Goal: Information Seeking & Learning: Learn about a topic

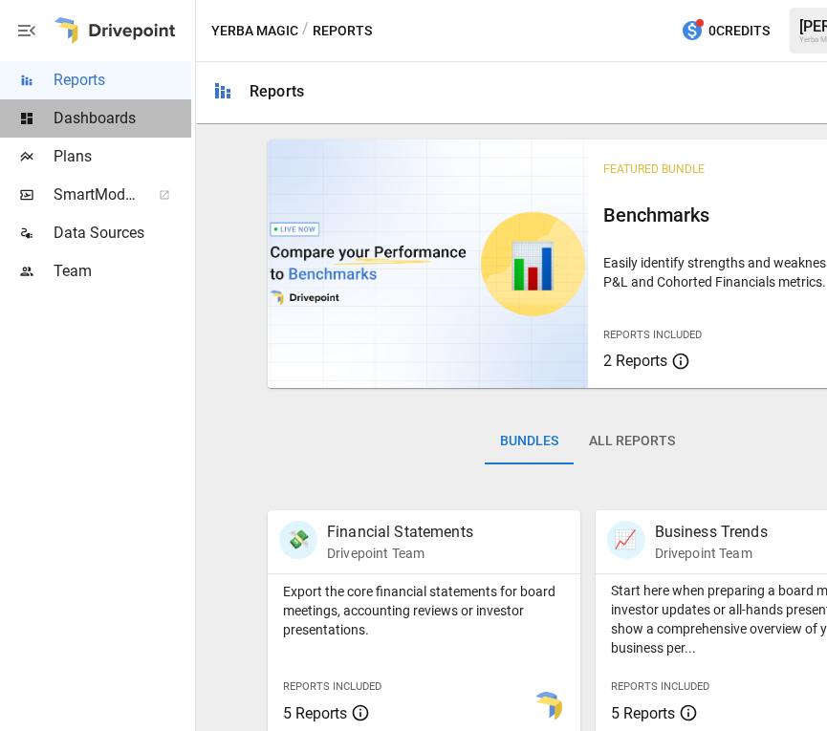
click at [129, 122] on span "Dashboards" at bounding box center [123, 118] width 138 height 23
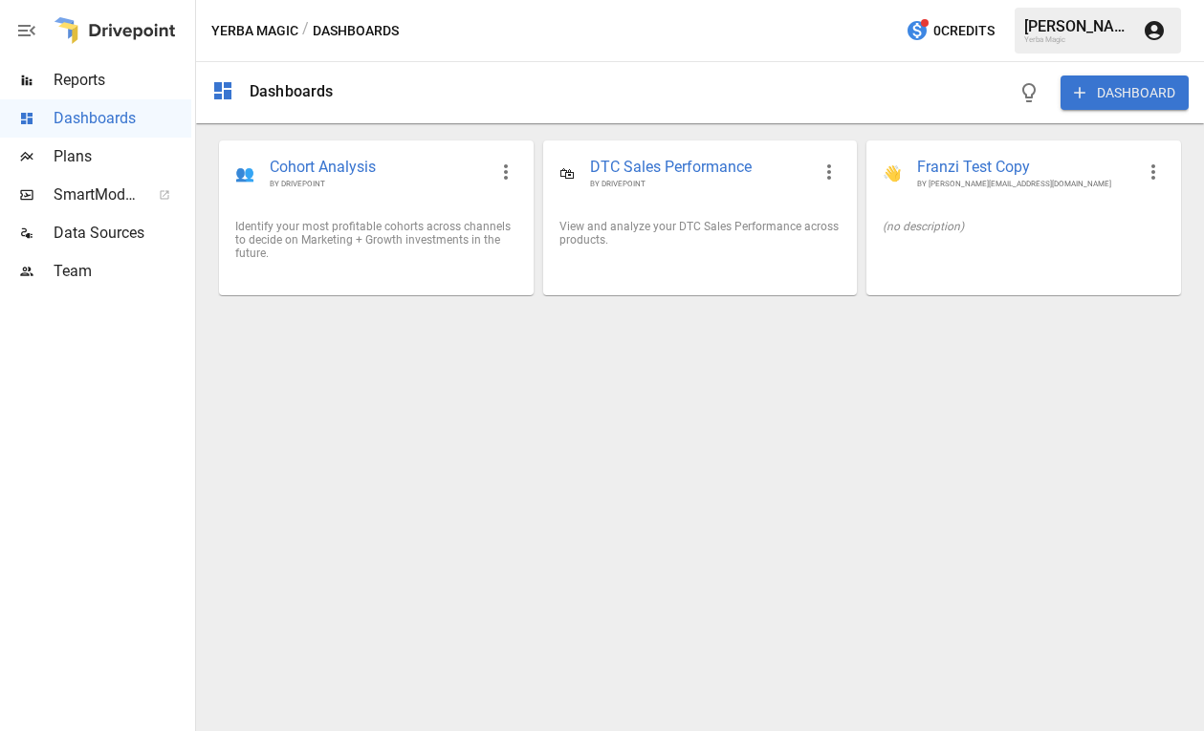
click at [142, 82] on span "Reports" at bounding box center [123, 80] width 138 height 23
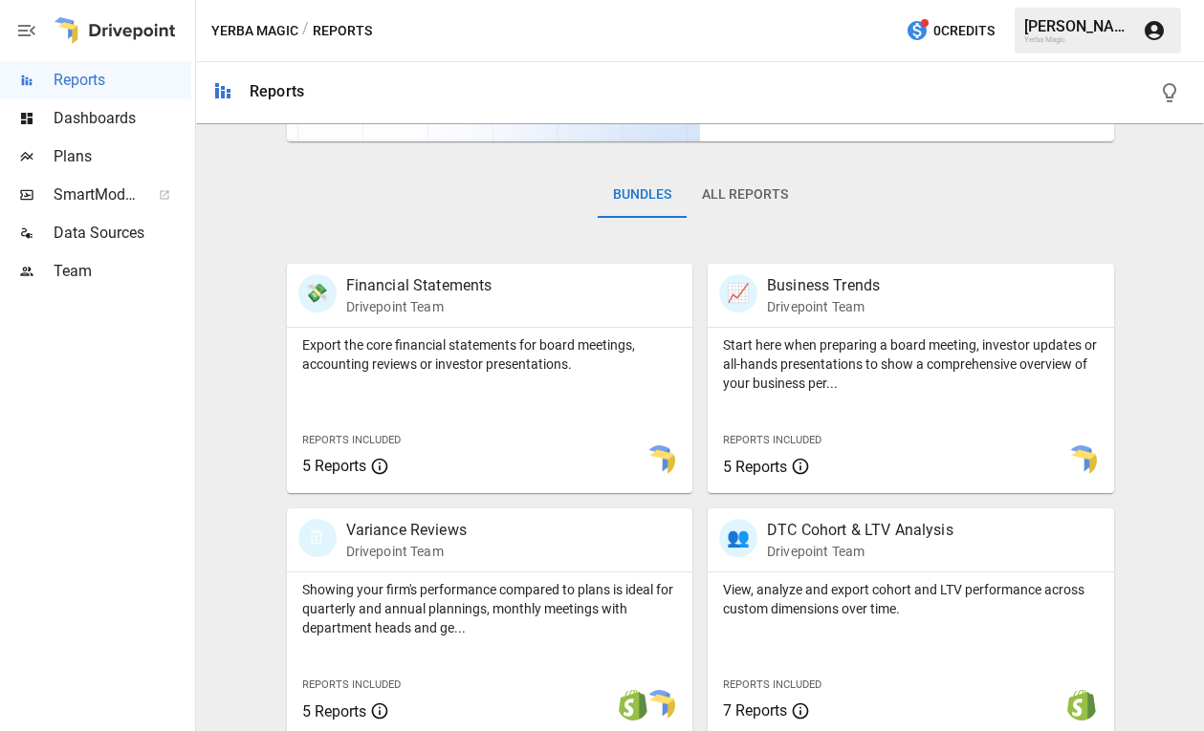
scroll to position [751, 0]
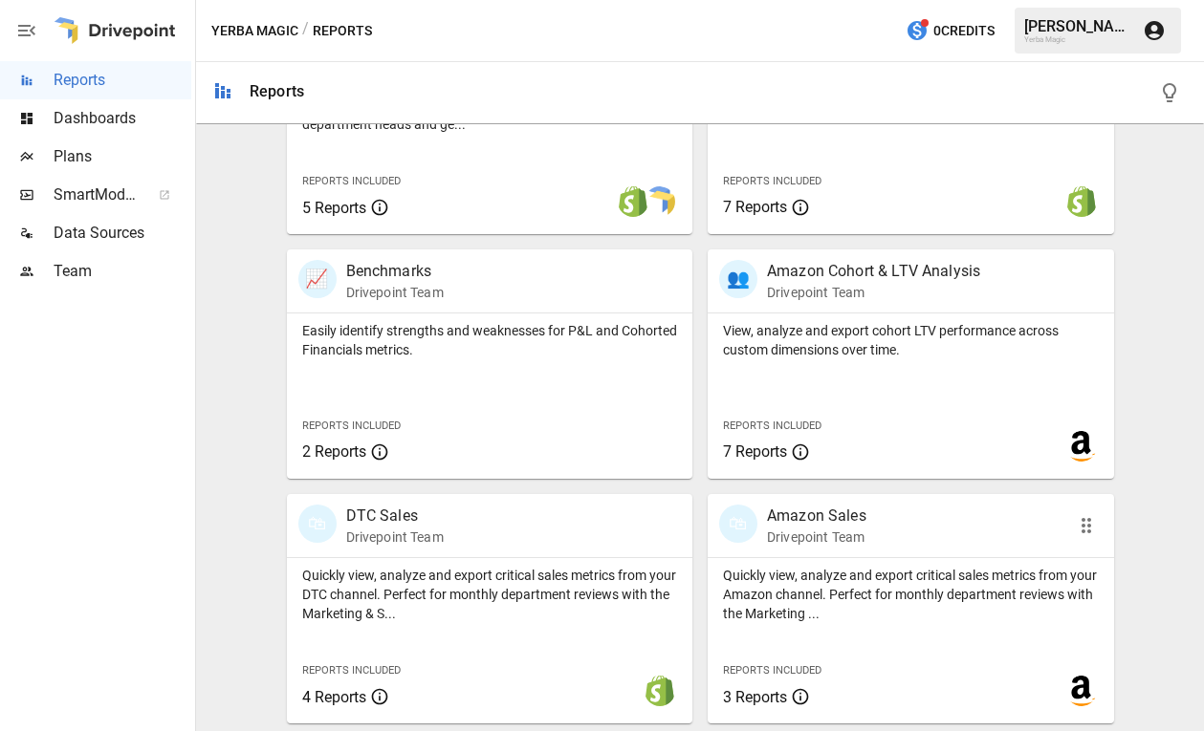
click at [798, 520] on p "Amazon Sales" at bounding box center [816, 516] width 99 height 23
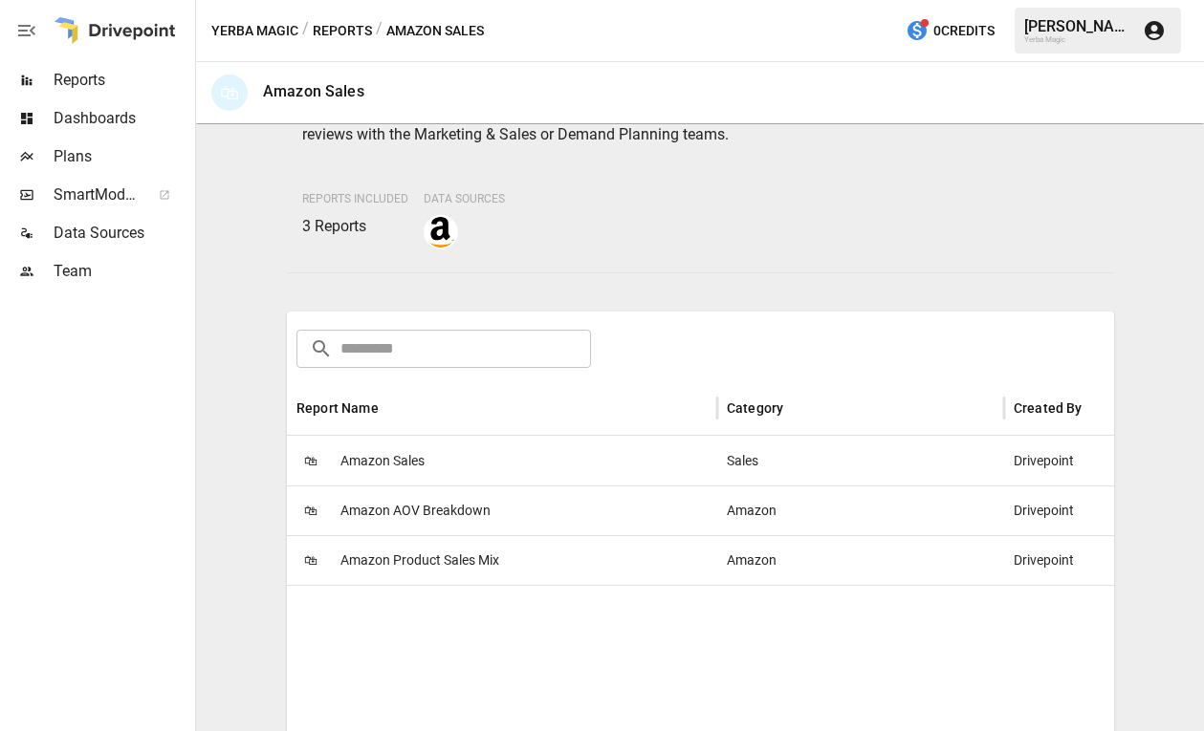
scroll to position [226, 0]
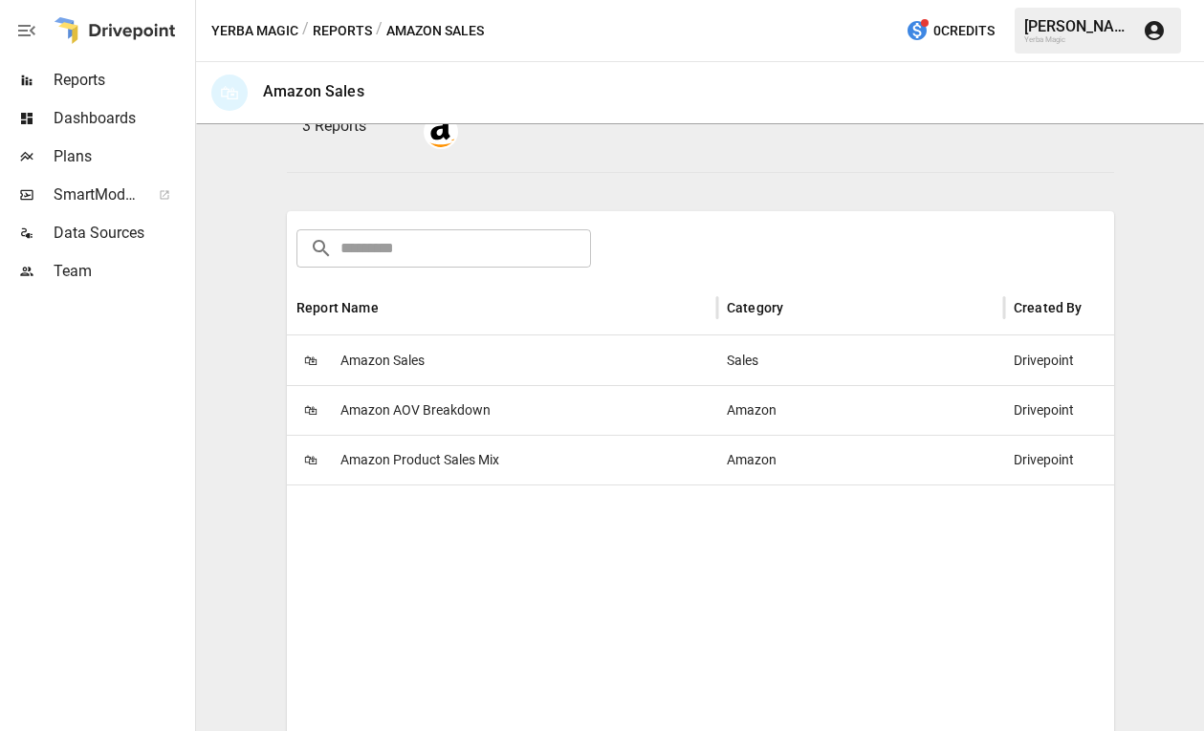
click at [420, 344] on span "Amazon Sales" at bounding box center [382, 361] width 84 height 49
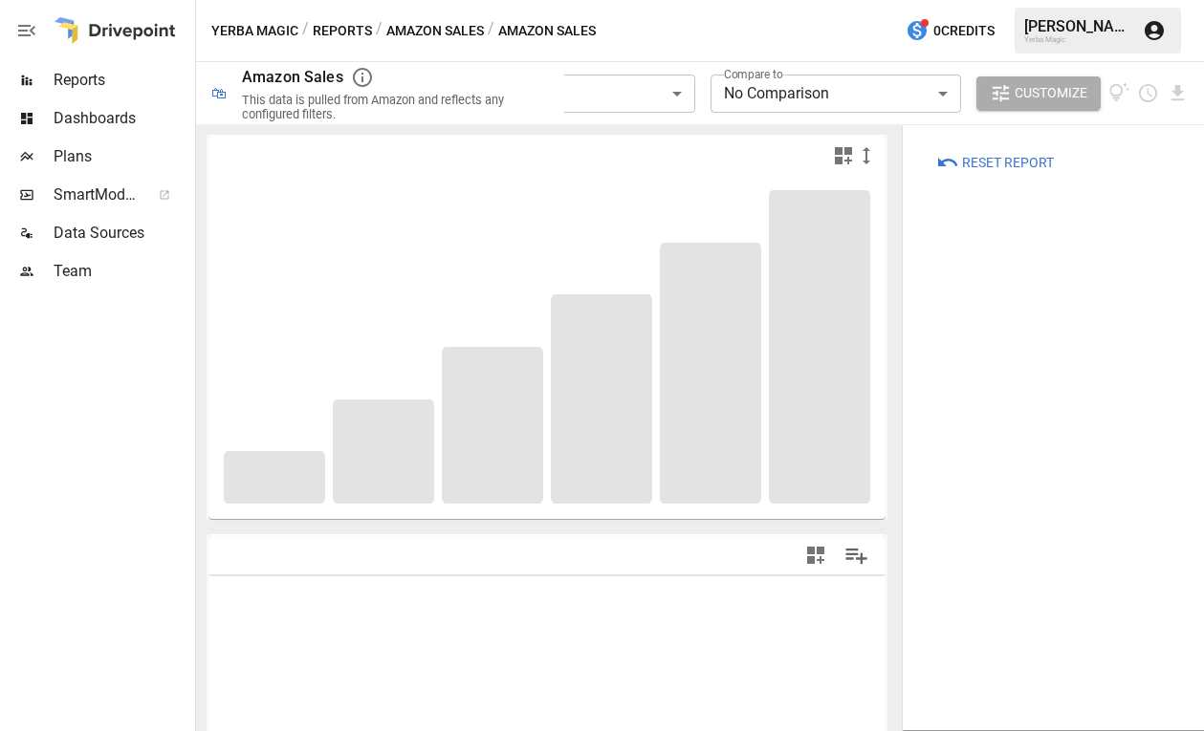
type input "**********"
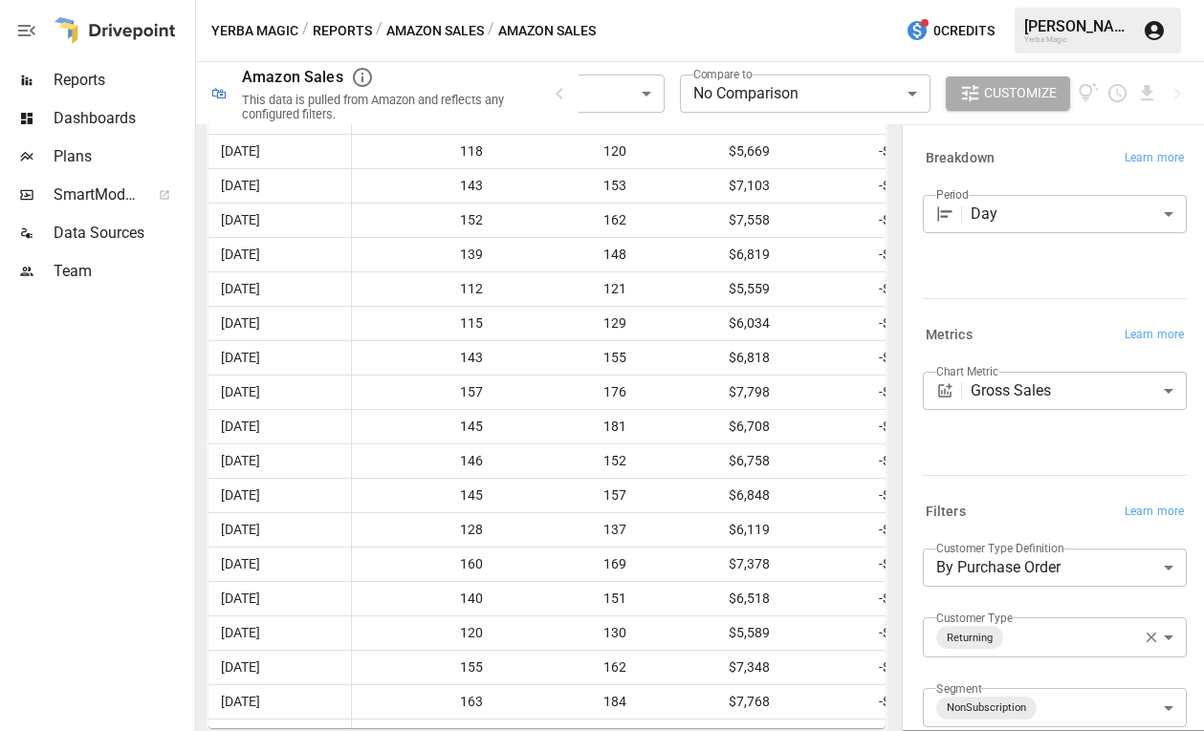
scroll to position [107, 0]
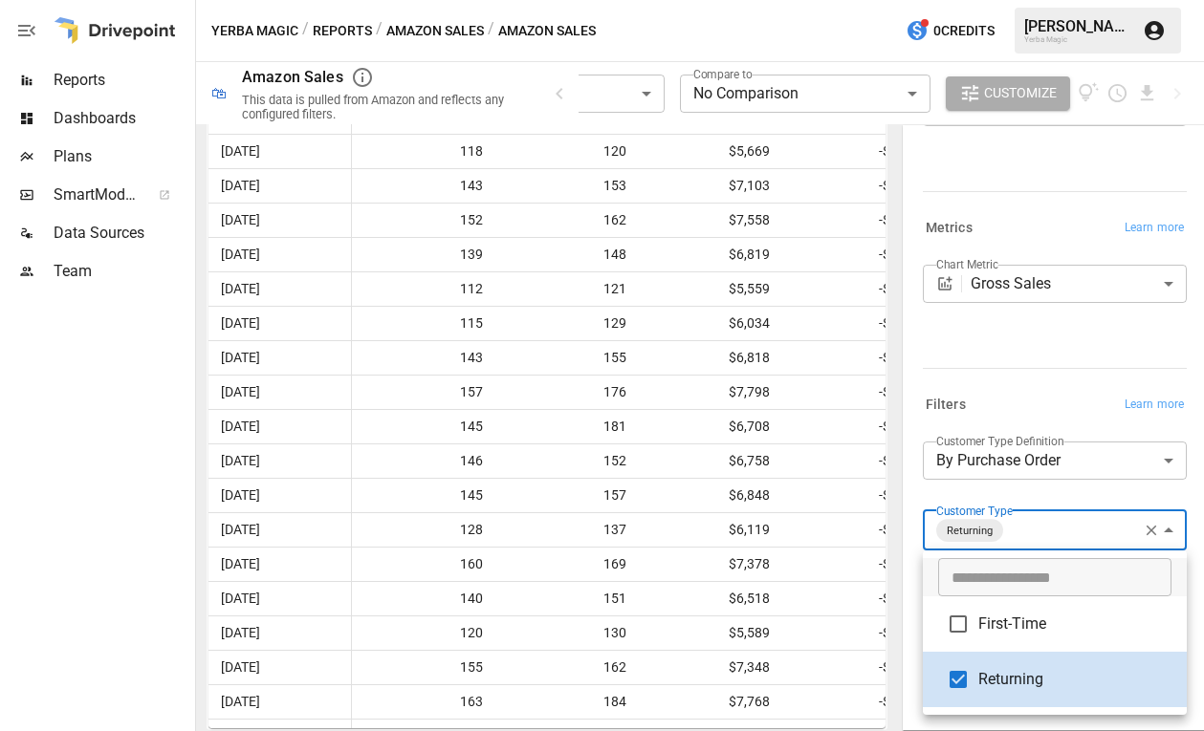
click at [953, 0] on body "**********" at bounding box center [602, 0] width 1204 height 0
click at [953, 502] on div at bounding box center [602, 365] width 1204 height 731
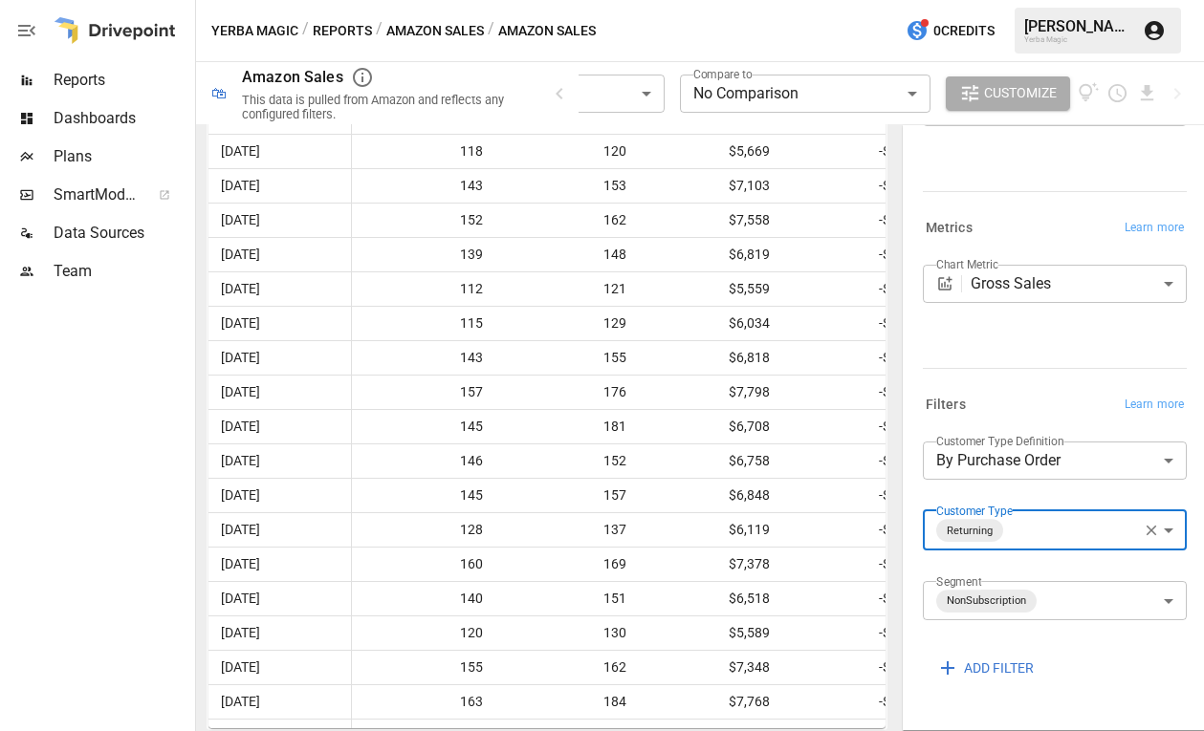
click at [953, 0] on body "**********" at bounding box center [602, 0] width 1204 height 0
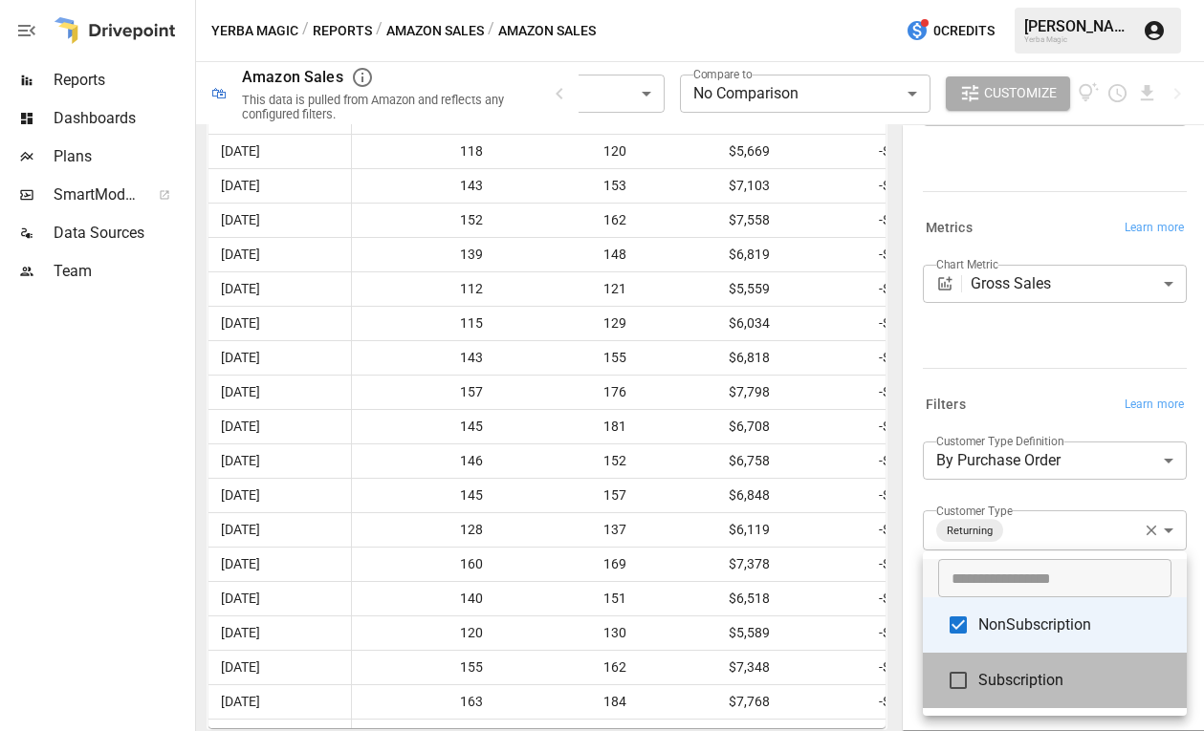
click at [953, 664] on li "Subscription" at bounding box center [1055, 680] width 264 height 55
type input "**********"
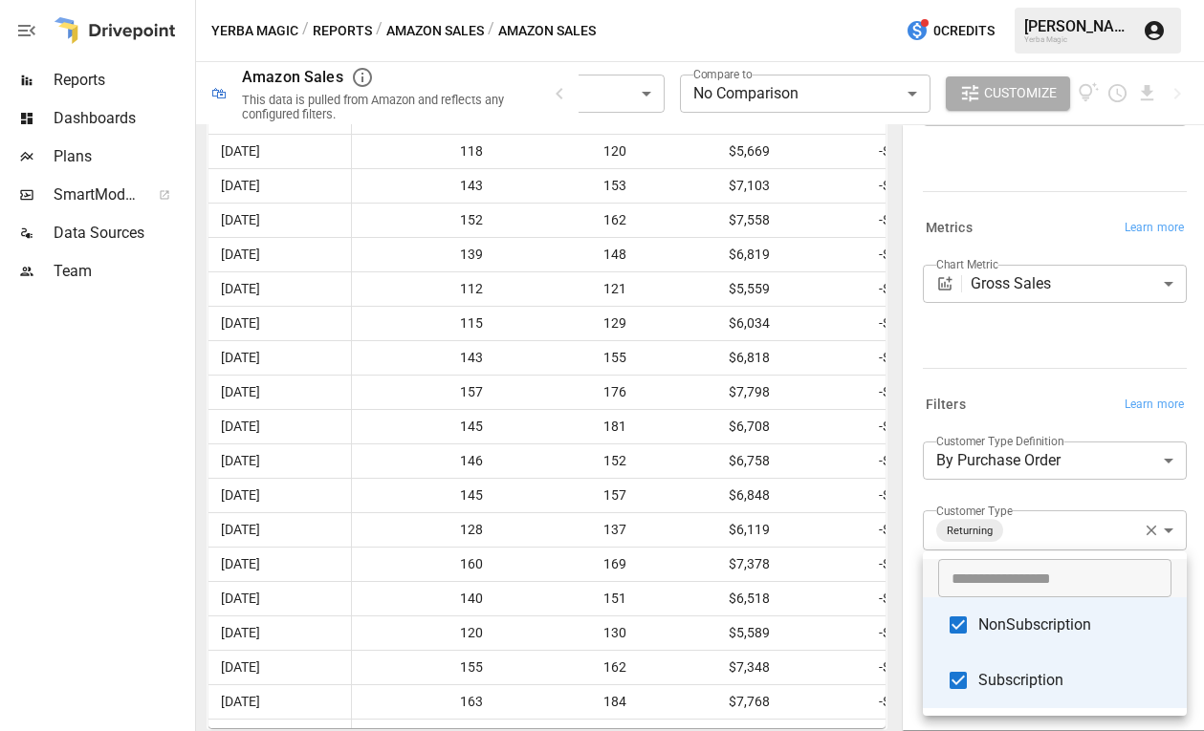
scroll to position [926, 0]
click at [953, 504] on div at bounding box center [602, 365] width 1204 height 731
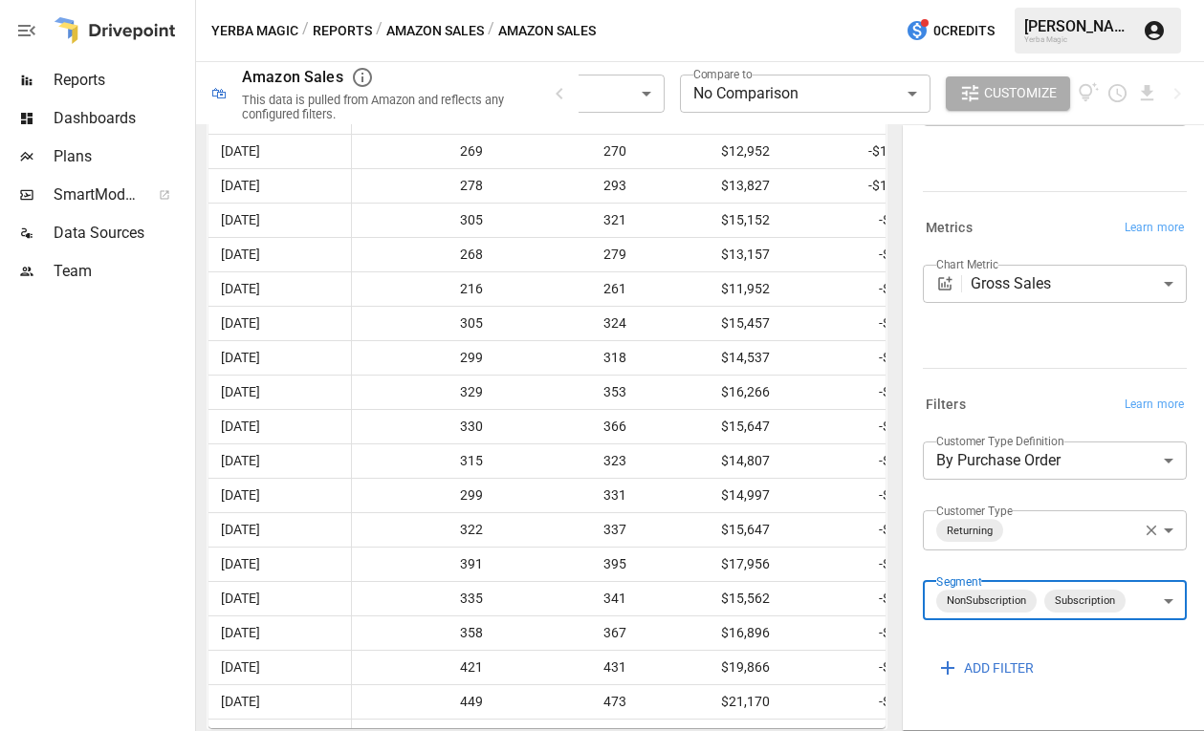
click at [953, 0] on body "**********" at bounding box center [602, 0] width 1204 height 0
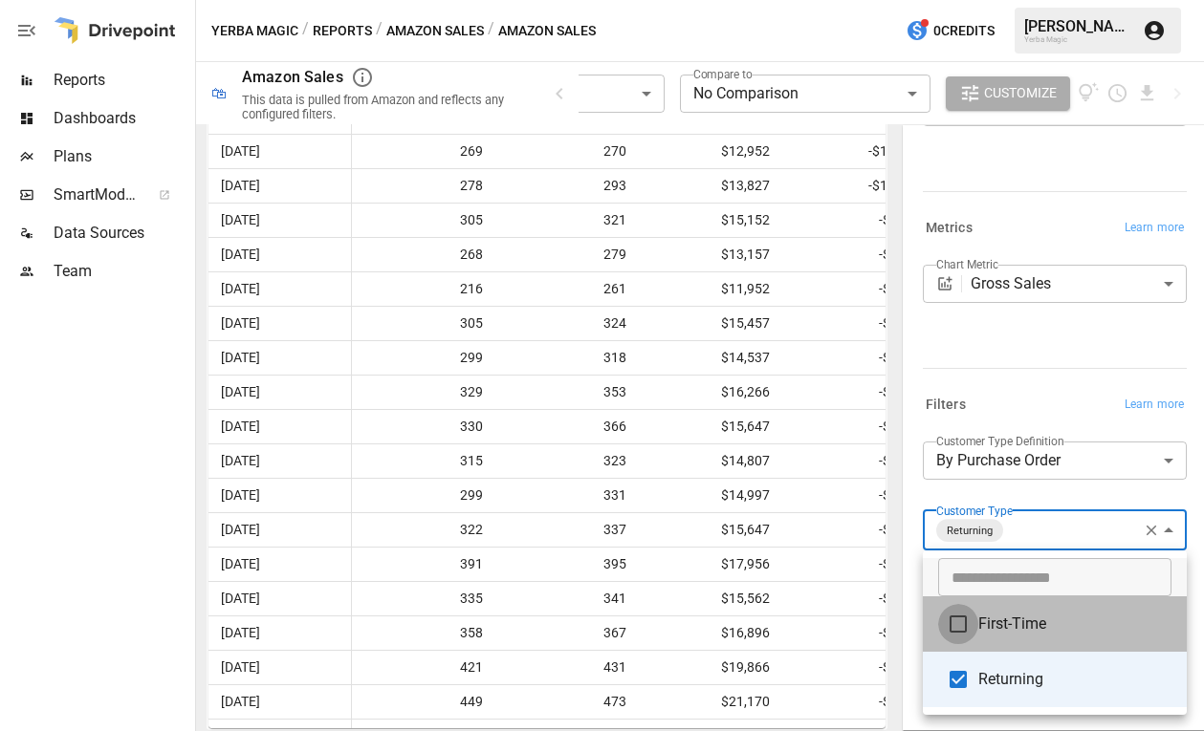
type input "**********"
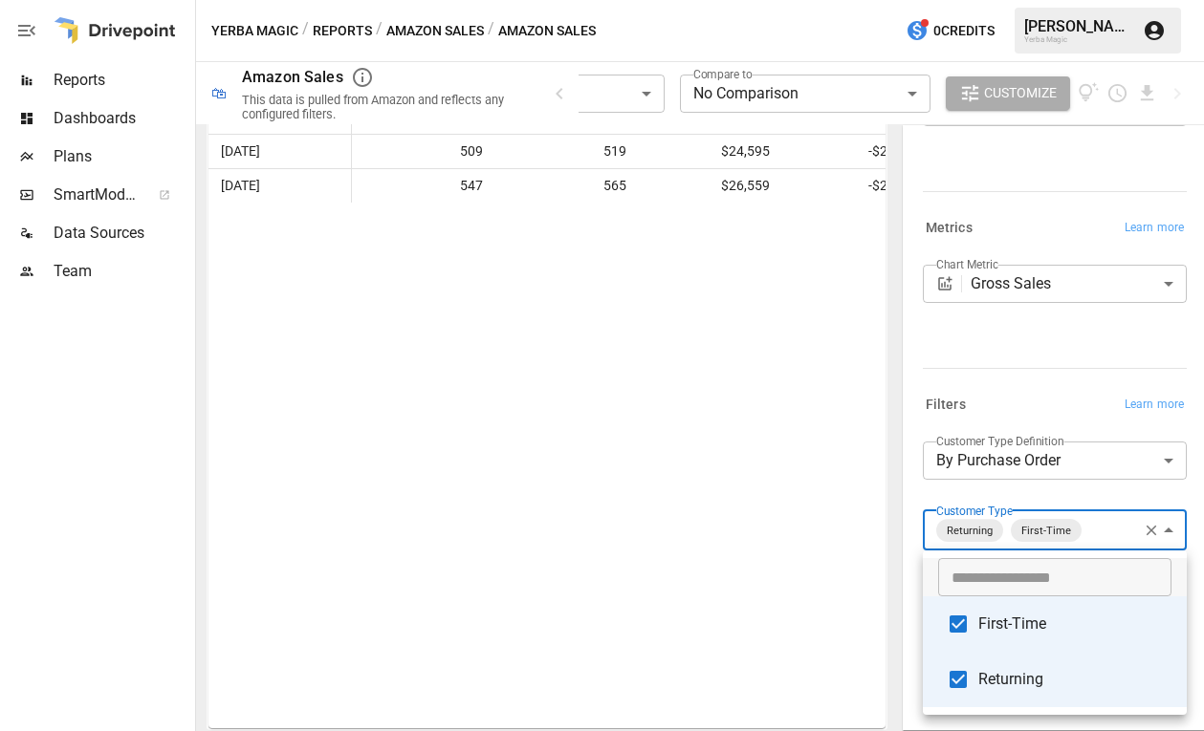
scroll to position [926, 0]
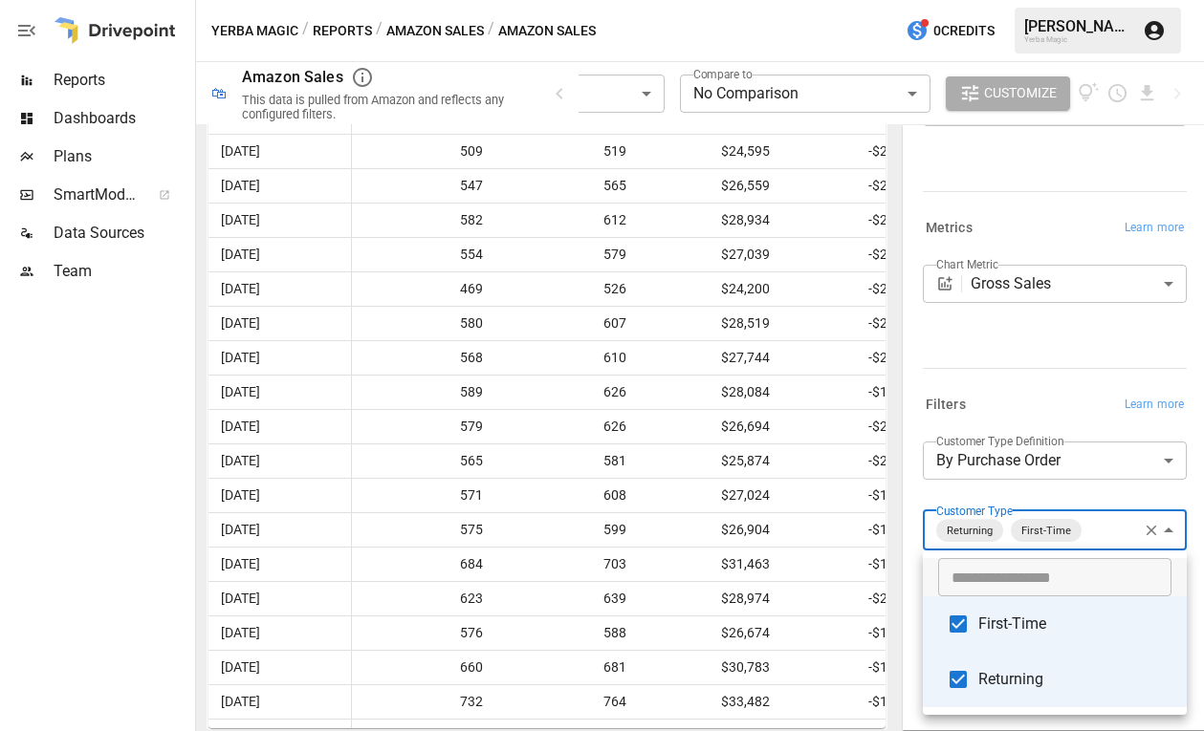
click at [953, 499] on div at bounding box center [602, 365] width 1204 height 731
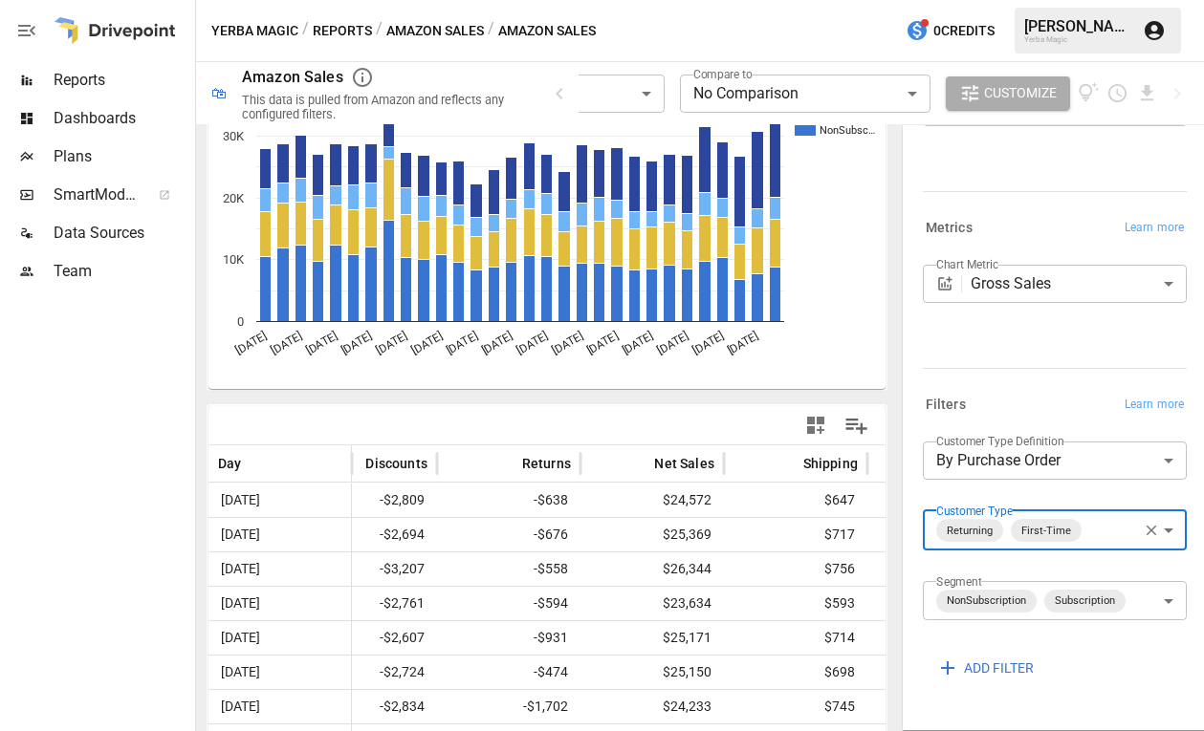
scroll to position [0, 0]
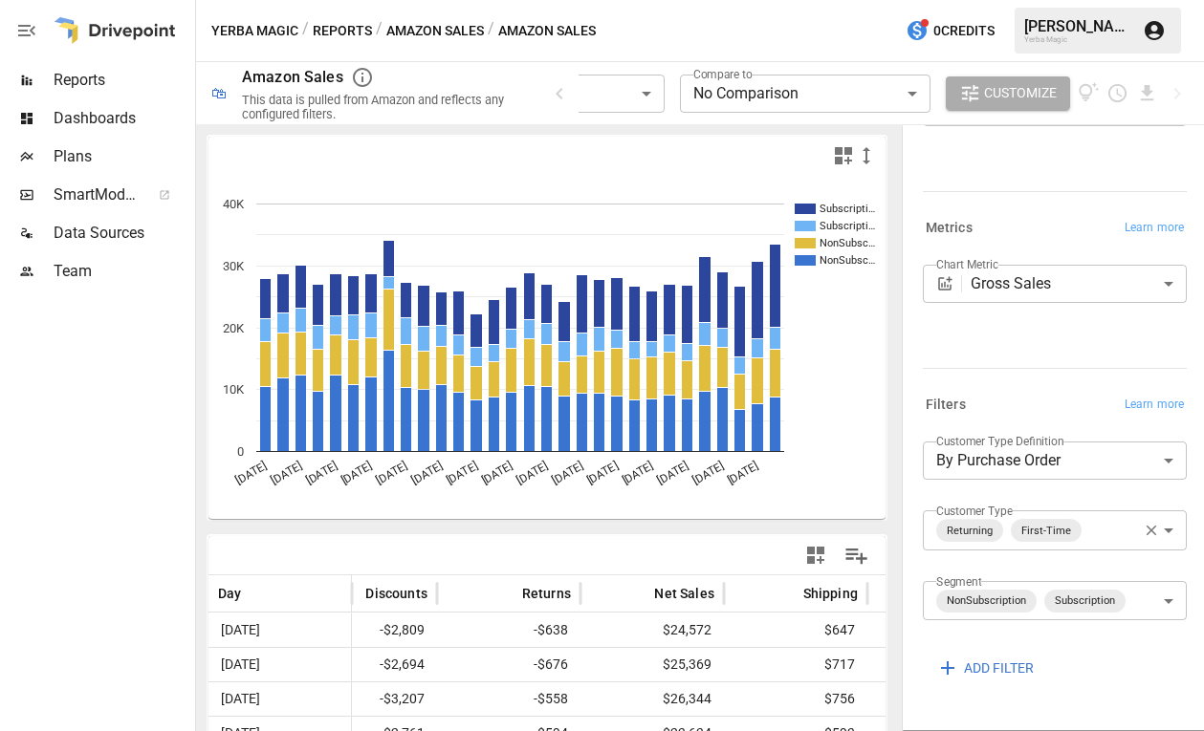
click at [332, 22] on button "Reports" at bounding box center [342, 31] width 59 height 24
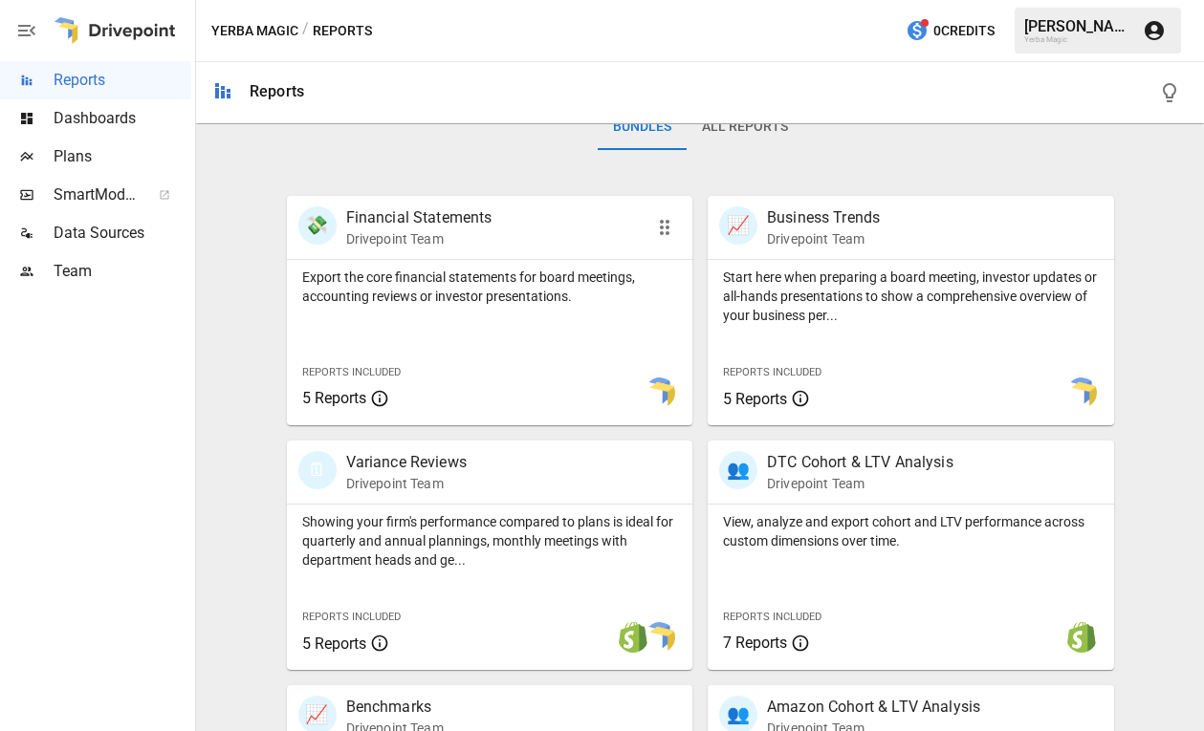
scroll to position [642, 0]
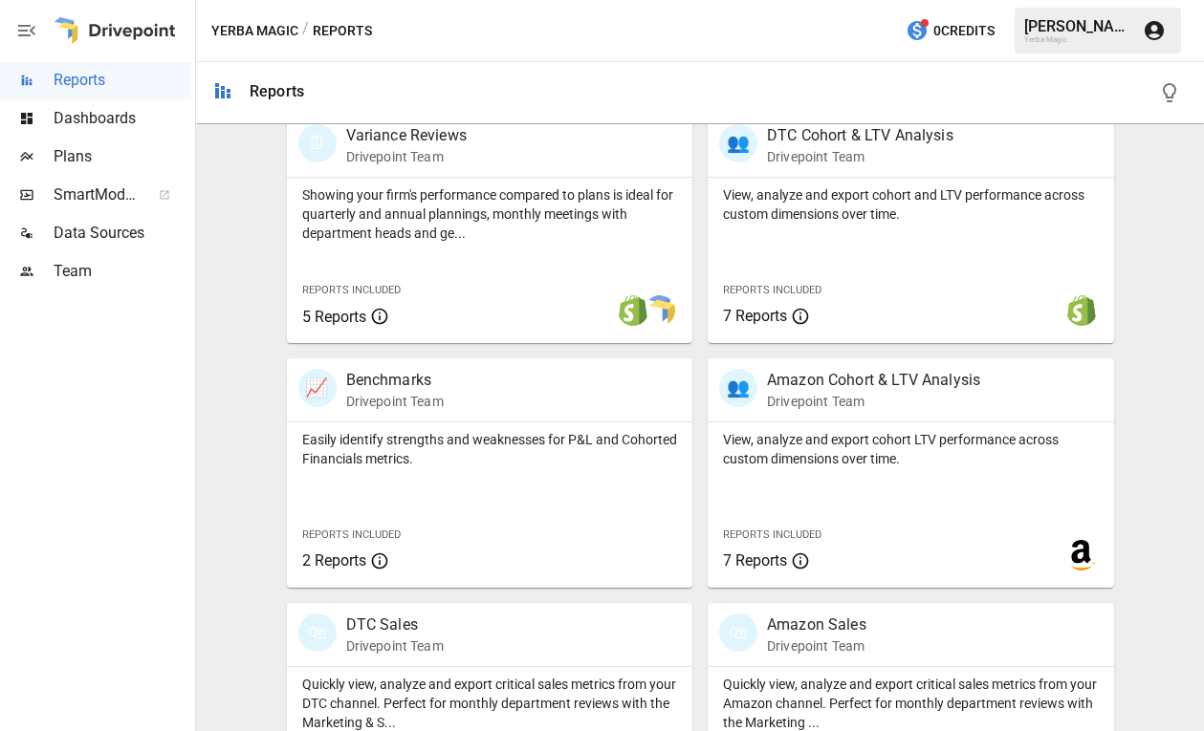
click at [872, 595] on div "🛍 Amazon Sales Drivepoint Team Quickly view, analyze and export critical sales …" at bounding box center [903, 710] width 422 height 245
click at [866, 636] on div "🛍 Amazon Sales Drivepoint Team" at bounding box center [878, 635] width 319 height 42
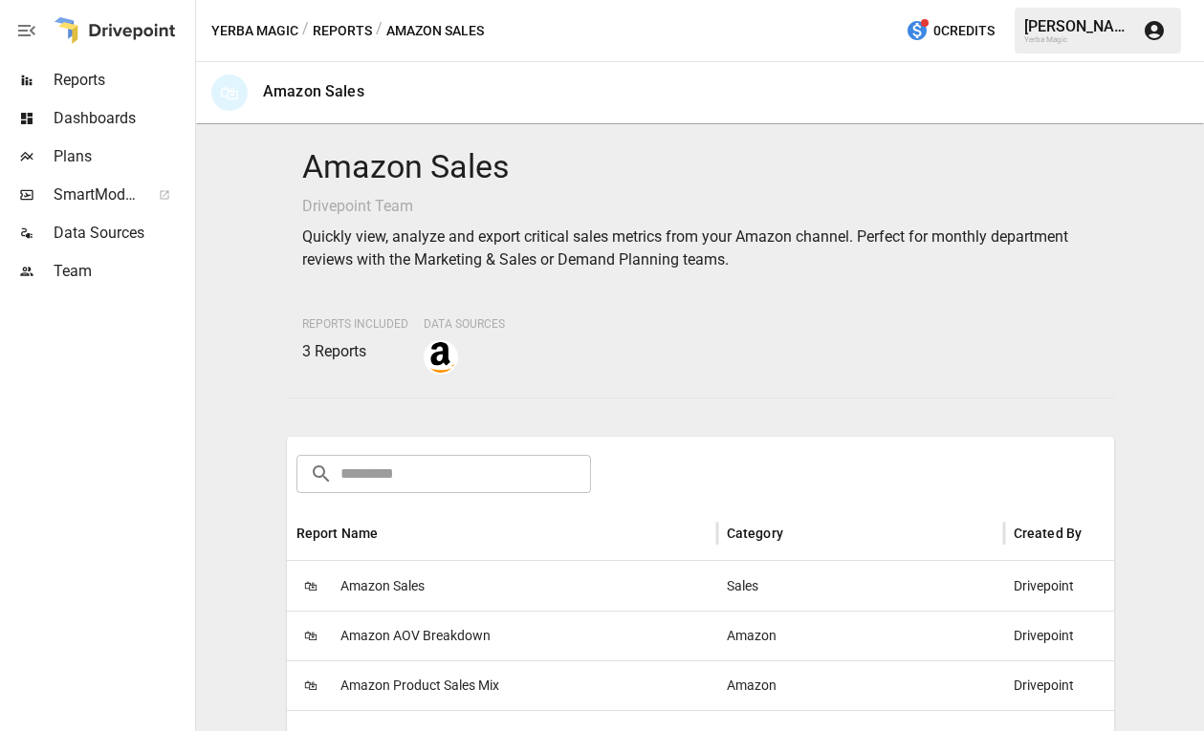
click at [349, 33] on button "Reports" at bounding box center [342, 31] width 59 height 24
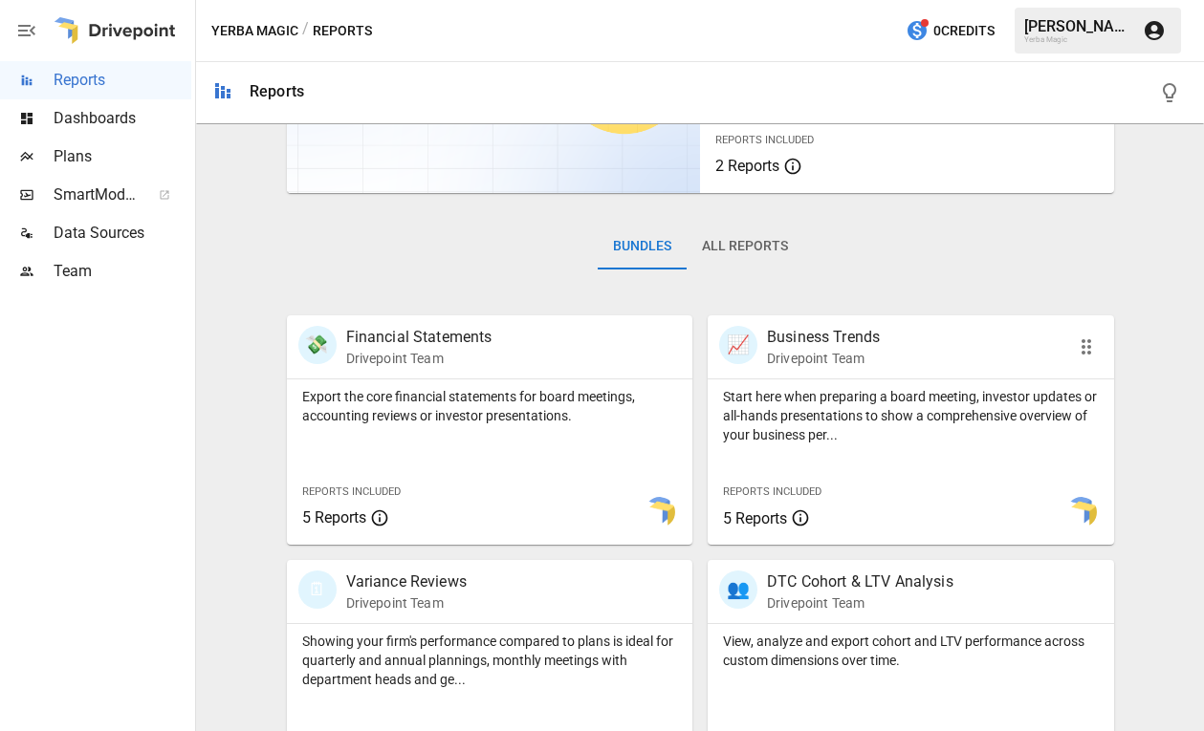
scroll to position [207, 0]
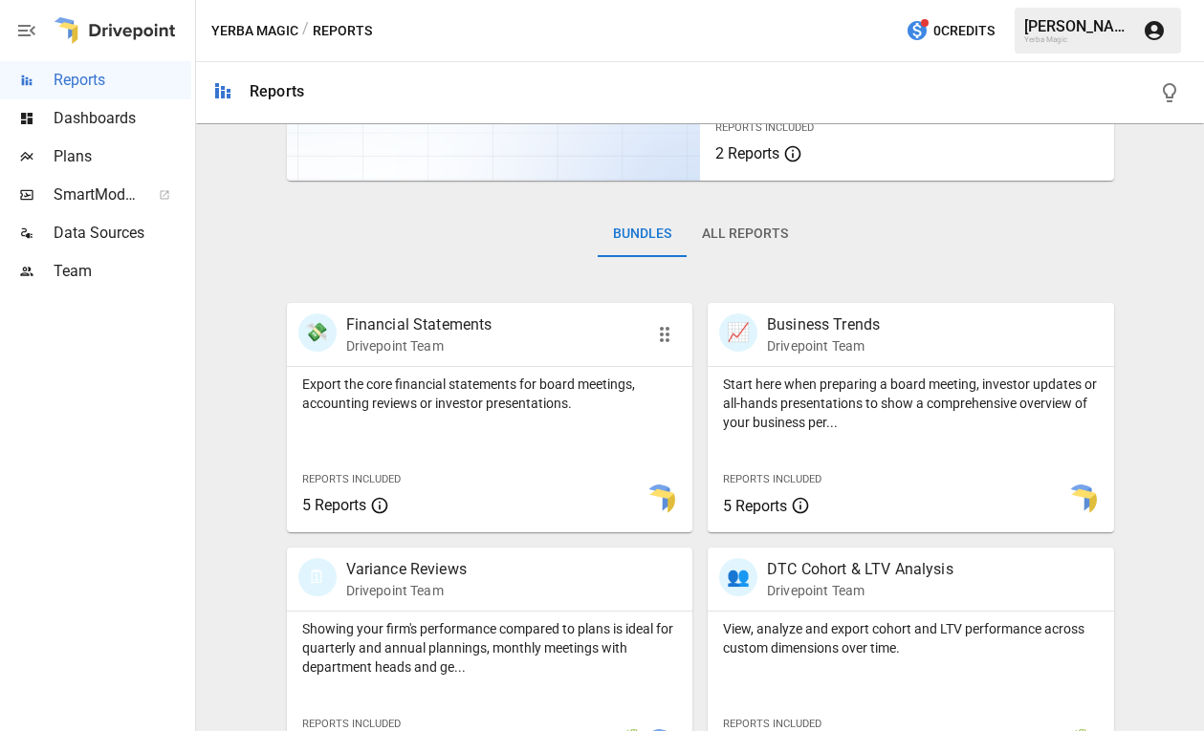
click at [593, 442] on div "Export the core financial statements for board meetings, accounting reviews or …" at bounding box center [490, 449] width 406 height 165
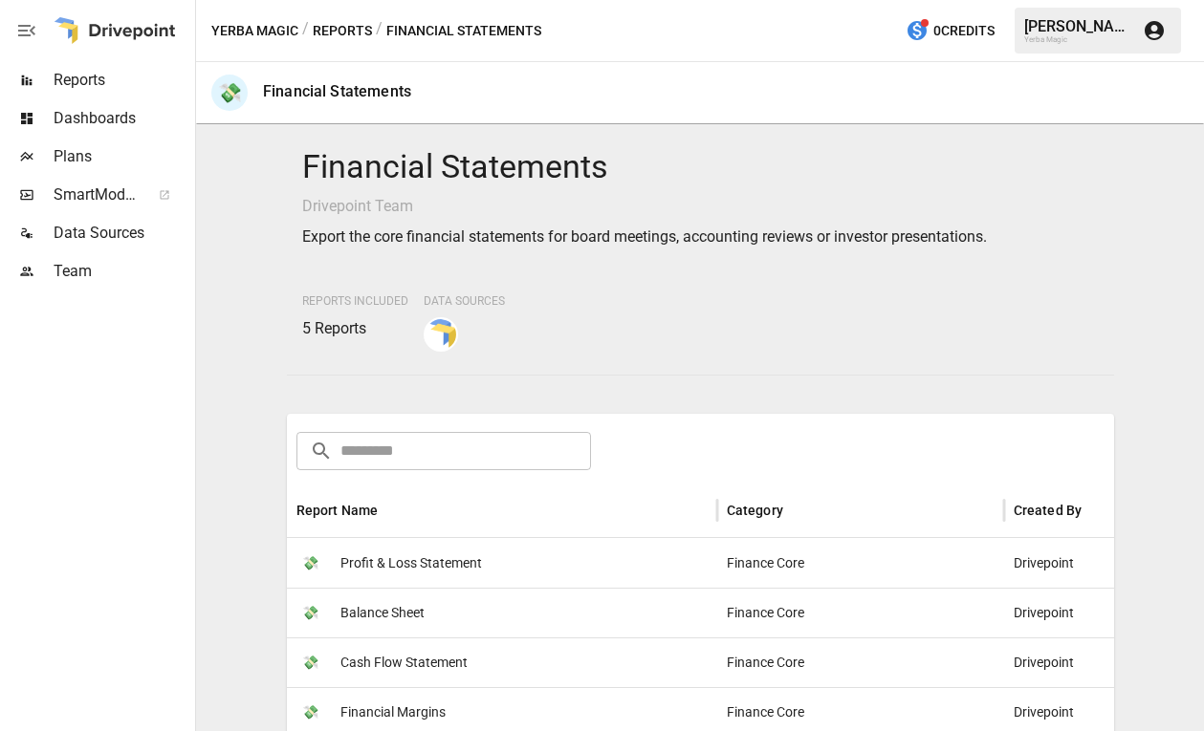
scroll to position [126, 0]
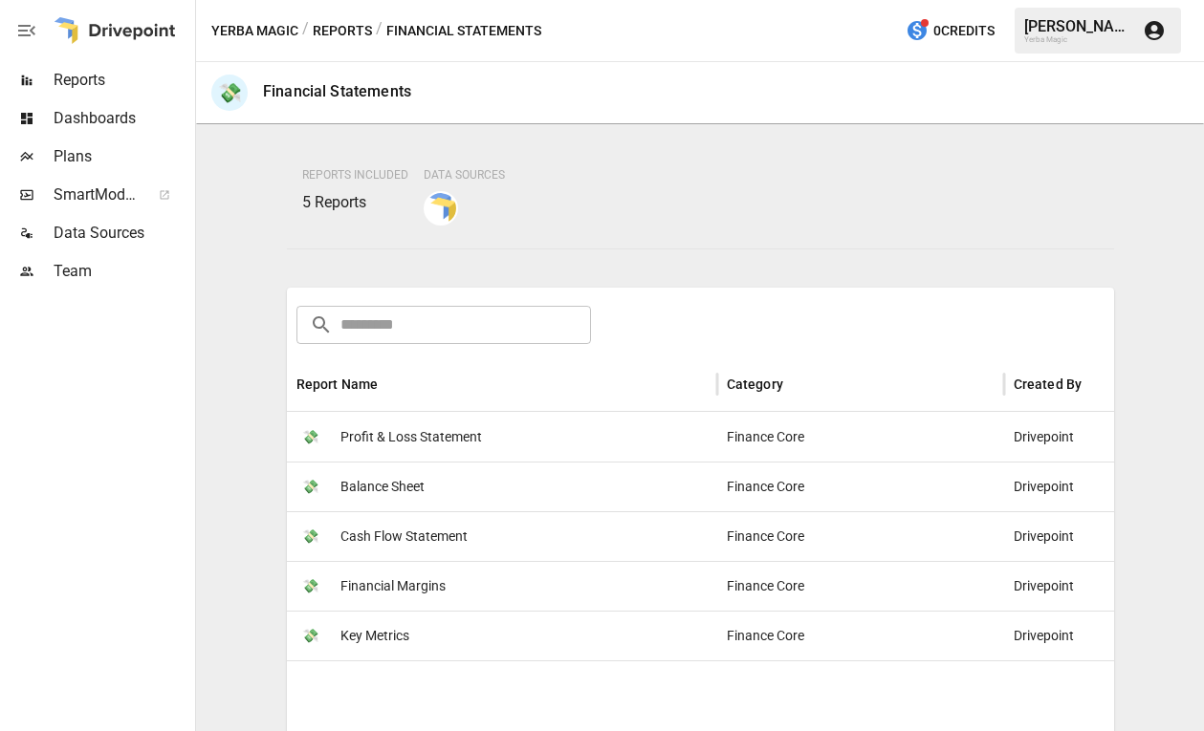
click at [545, 626] on div "💸 Key Metrics" at bounding box center [502, 636] width 430 height 50
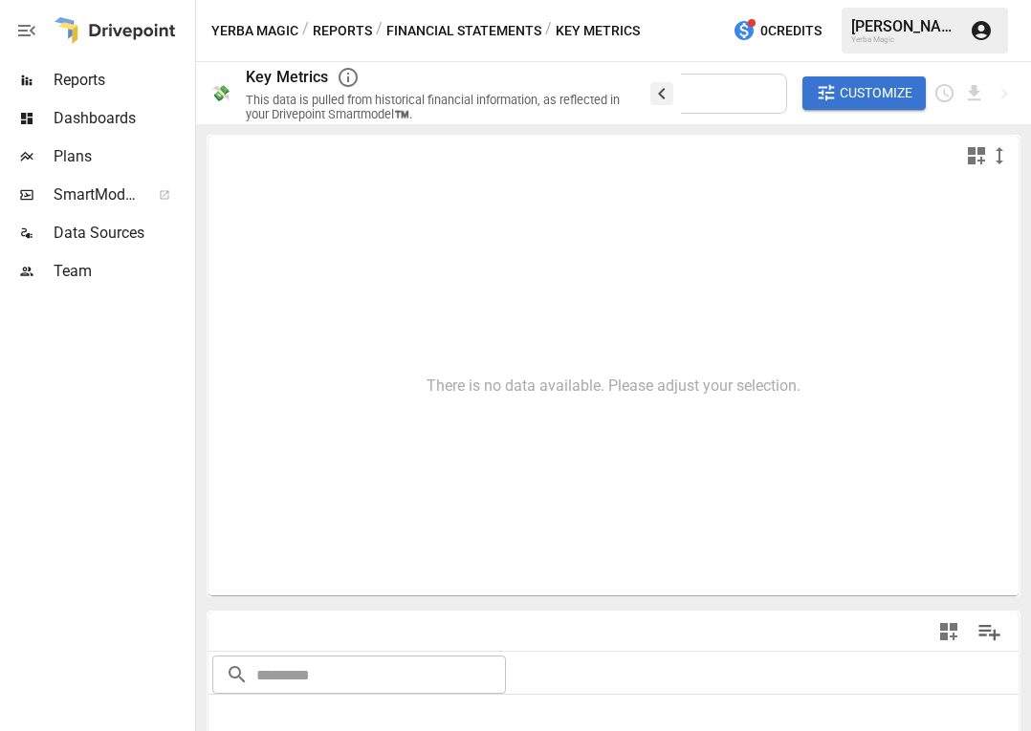
click at [664, 95] on icon "button" at bounding box center [661, 93] width 23 height 23
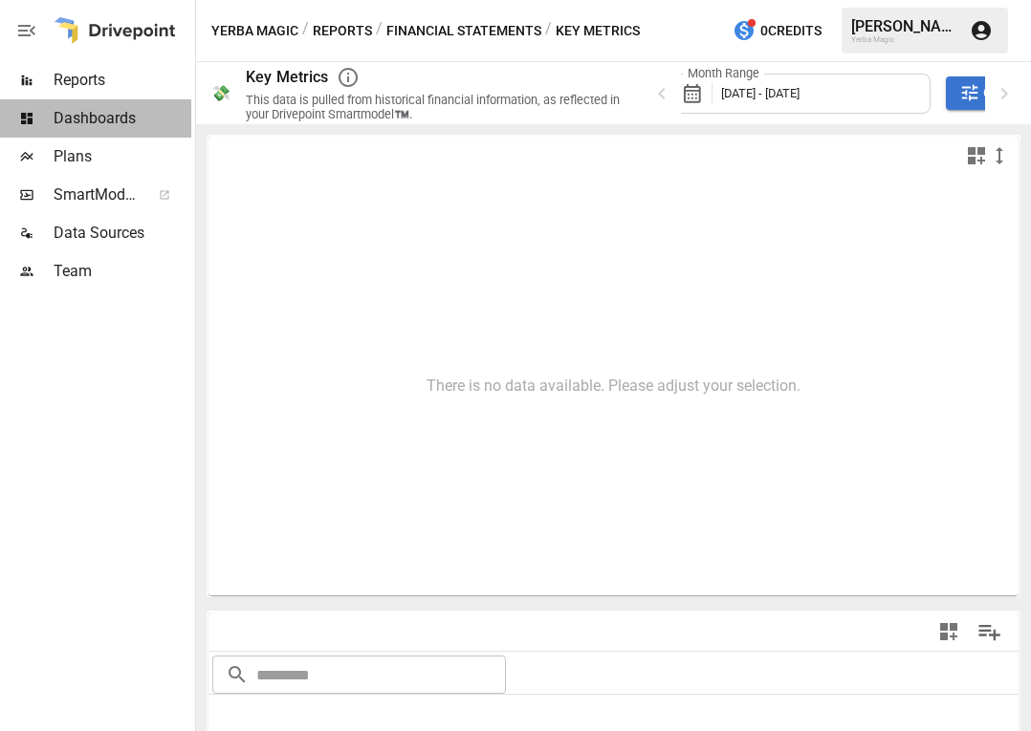
click at [121, 108] on span "Dashboards" at bounding box center [123, 118] width 138 height 23
